Goal: Book appointment/travel/reservation

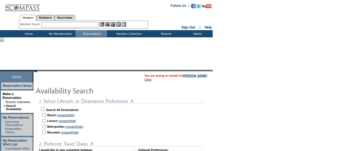
click at [44, 109] on input "checkbox" at bounding box center [43, 110] width 4 height 4
checkbox input "true"
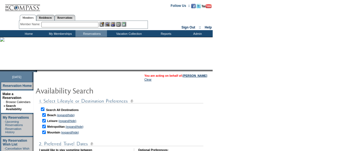
checkbox input "true"
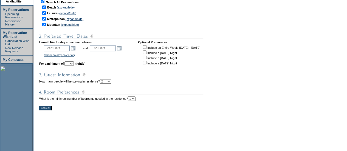
scroll to position [108, 0]
click at [76, 49] on link "Open the calendar popup." at bounding box center [73, 48] width 6 height 6
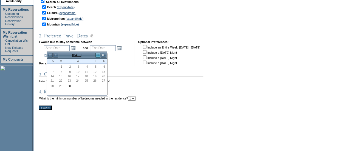
click at [98, 55] on link ">" at bounding box center [97, 54] width 5 height 5
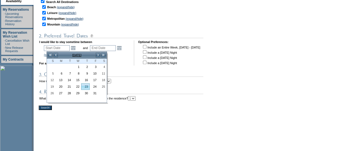
click at [88, 87] on link "23" at bounding box center [85, 87] width 8 height 6
type input "[DATE]"
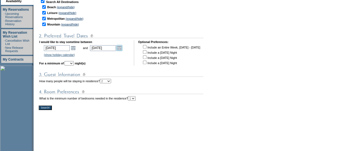
click at [122, 50] on link "Open the calendar popup." at bounding box center [119, 48] width 6 height 6
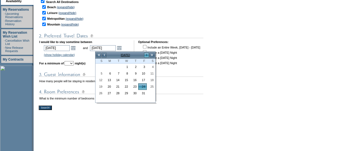
click at [148, 55] on link ">" at bounding box center [146, 54] width 5 height 5
click at [102, 77] on link "9" at bounding box center [100, 80] width 8 height 6
type input "[DATE]"
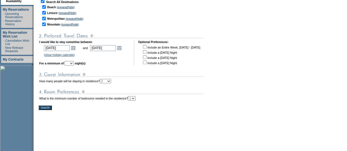
click at [74, 65] on select "1 2 3 4 5 6 7 8 9 10 11 12 13 14" at bounding box center [68, 63] width 9 height 4
select select "5"
click at [72, 62] on select "1 2 3 4 5 6 7 8 9 10 11 12 13 14" at bounding box center [68, 63] width 9 height 4
click at [97, 131] on td "You are acting on behalf of: [PERSON_NAME] Clear" at bounding box center [139, 64] width 213 height 200
click at [45, 112] on td at bounding box center [141, 112] width 205 height 3
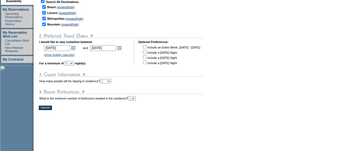
click at [48, 108] on input "Search!" at bounding box center [45, 108] width 13 height 4
